Goal: Information Seeking & Learning: Learn about a topic

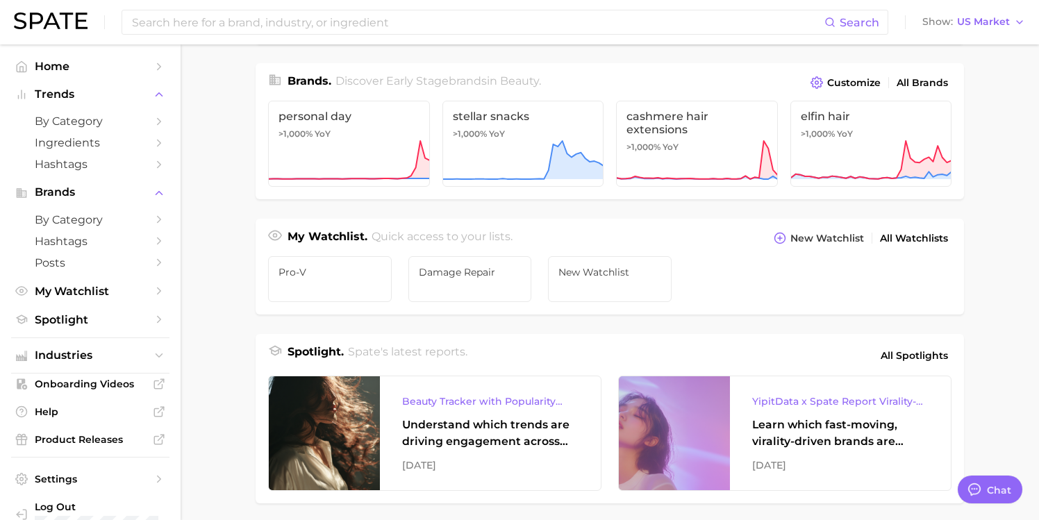
scroll to position [332, 0]
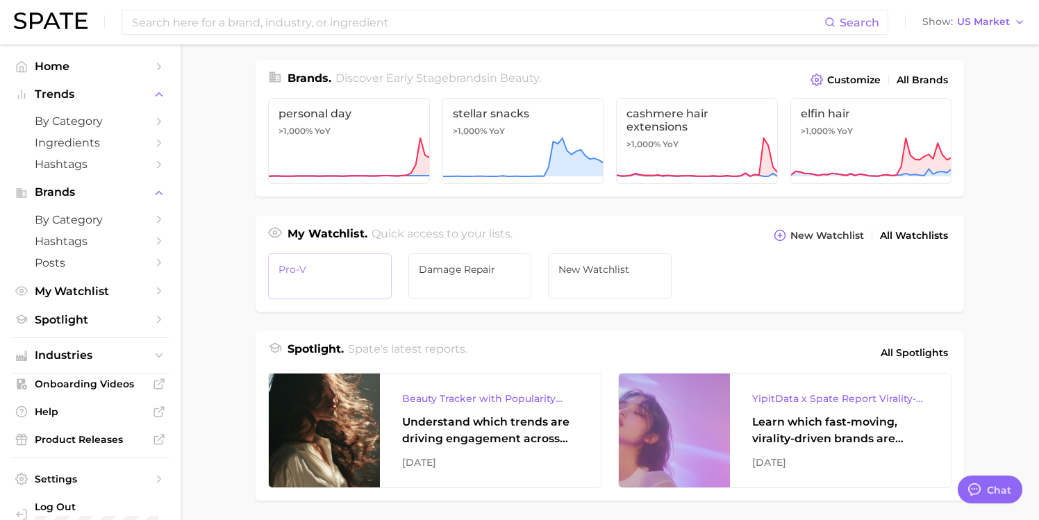
click at [300, 265] on span "Pro-V" at bounding box center [329, 269] width 103 height 11
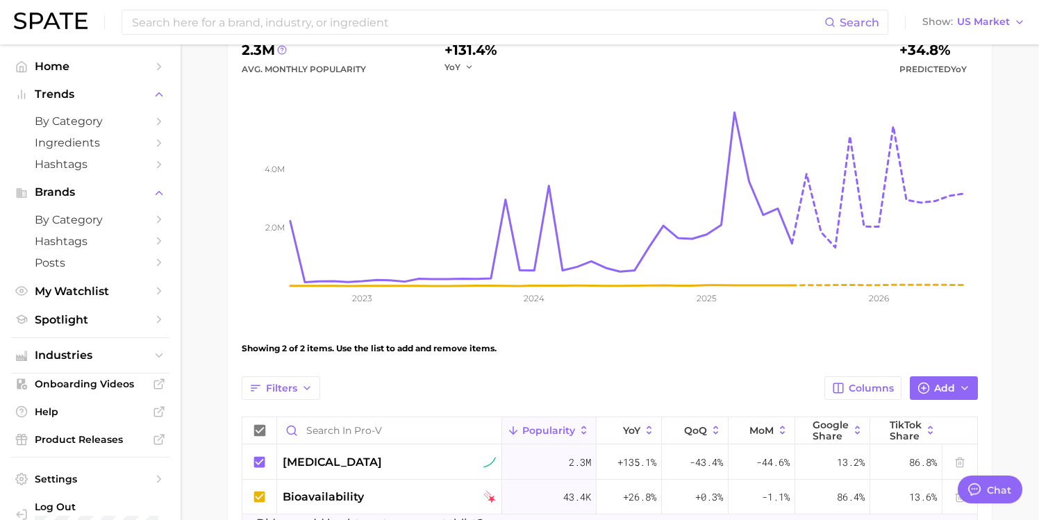
scroll to position [157, 0]
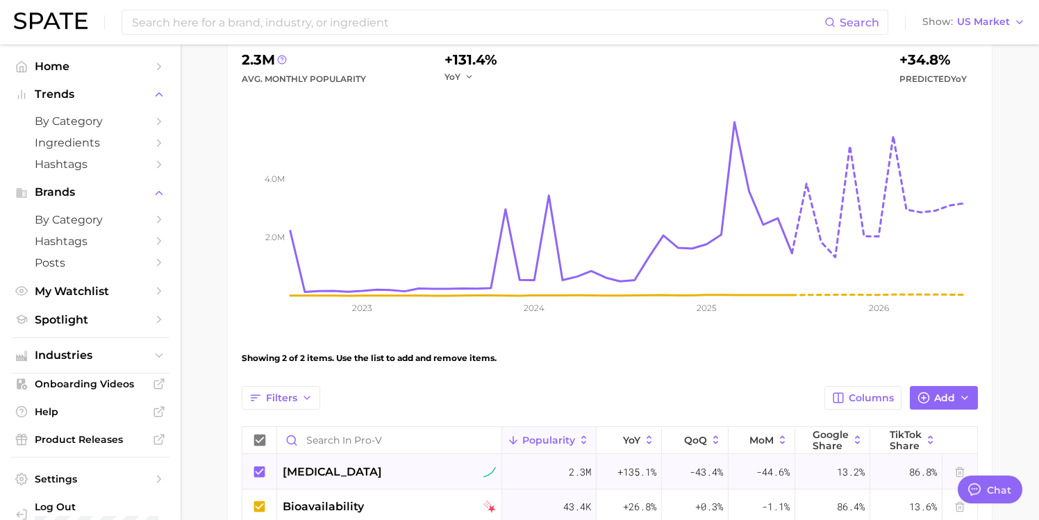
click at [341, 471] on span "[MEDICAL_DATA]" at bounding box center [332, 472] width 99 height 17
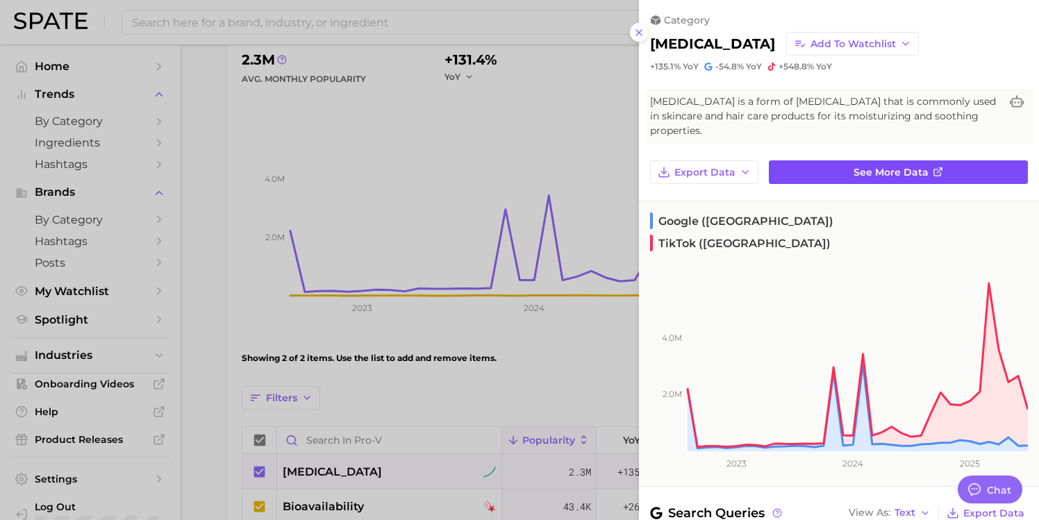
click at [879, 167] on span "See more data" at bounding box center [890, 173] width 75 height 12
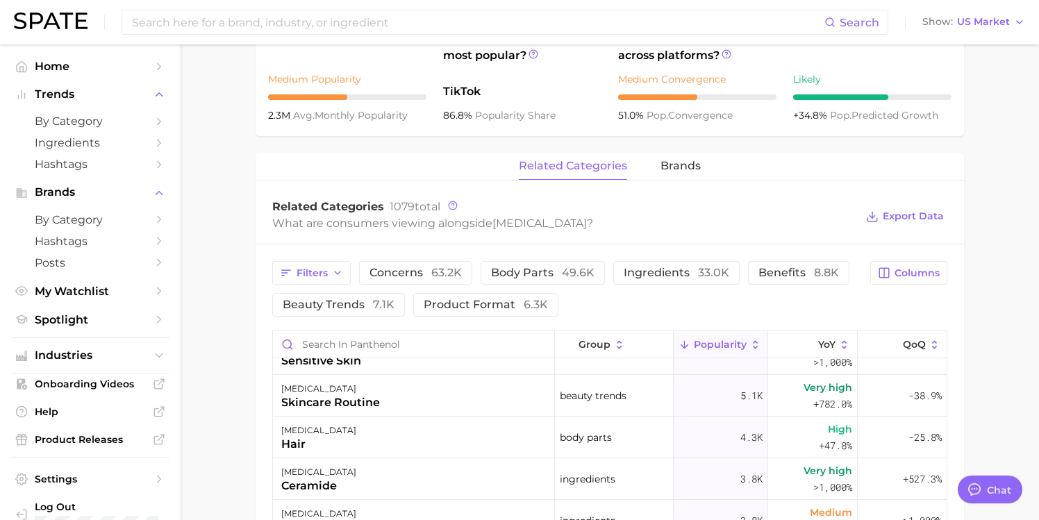
scroll to position [253, 0]
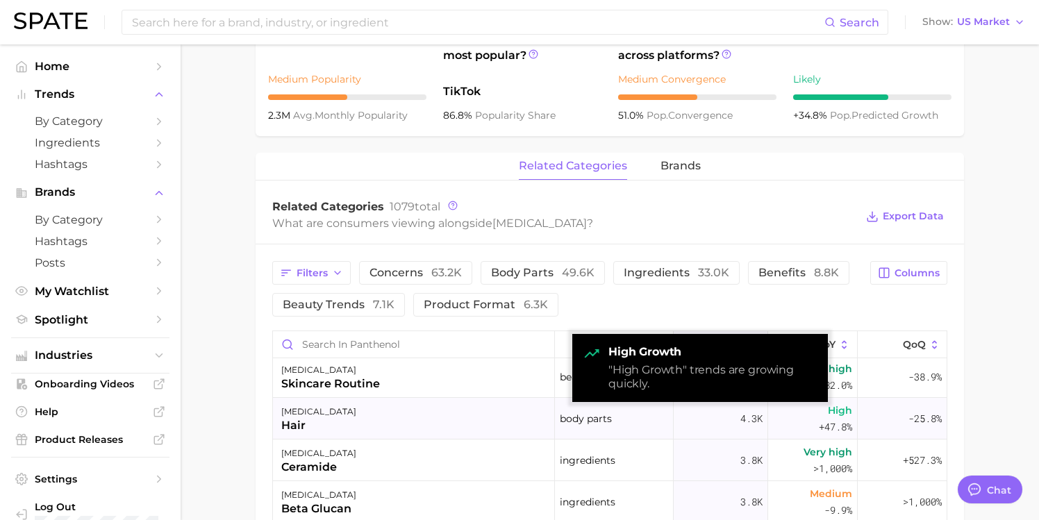
click at [828, 412] on span "High" at bounding box center [840, 410] width 24 height 17
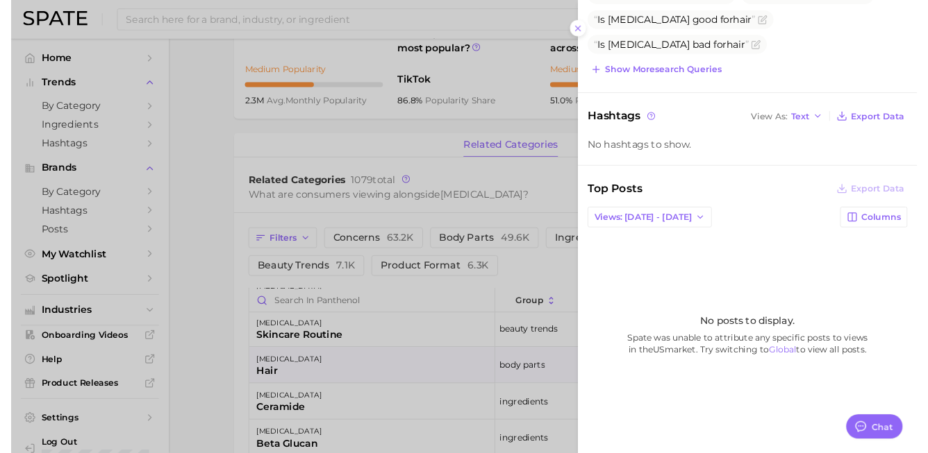
scroll to position [266, 0]
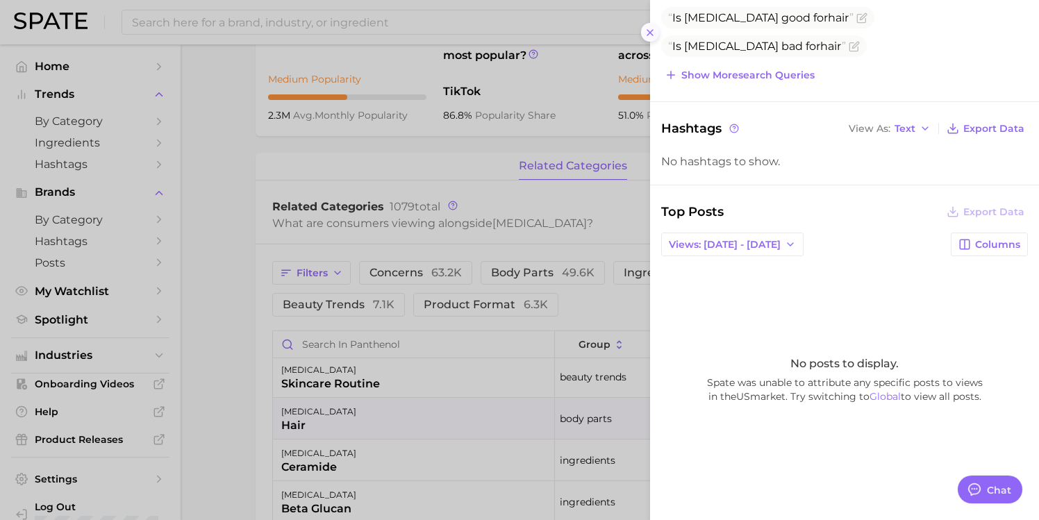
click at [651, 32] on icon at bounding box center [649, 32] width 11 height 11
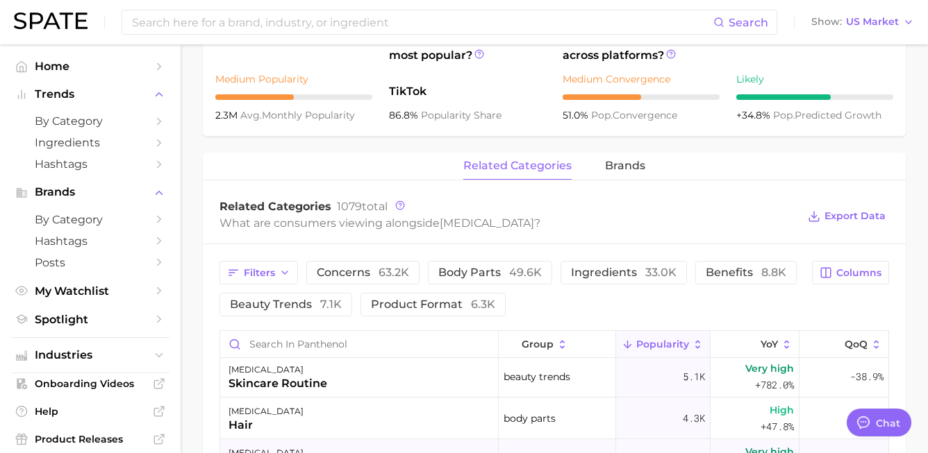
type textarea "x"
